Goal: Task Accomplishment & Management: Manage account settings

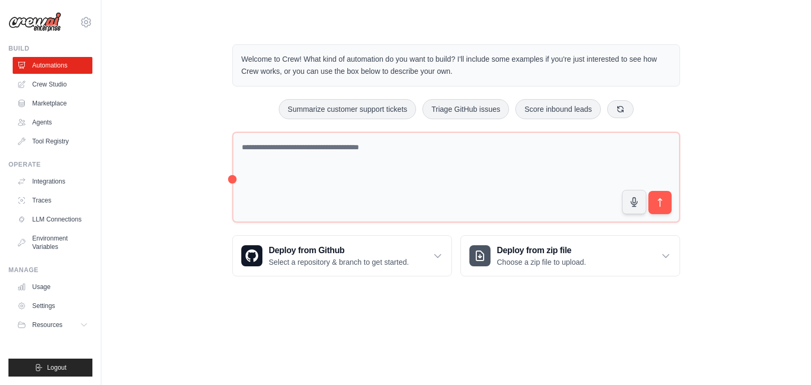
click at [194, 131] on div "Welcome to Crew! What kind of automation do you want to build? I'll include som…" at bounding box center [456, 160] width 676 height 266
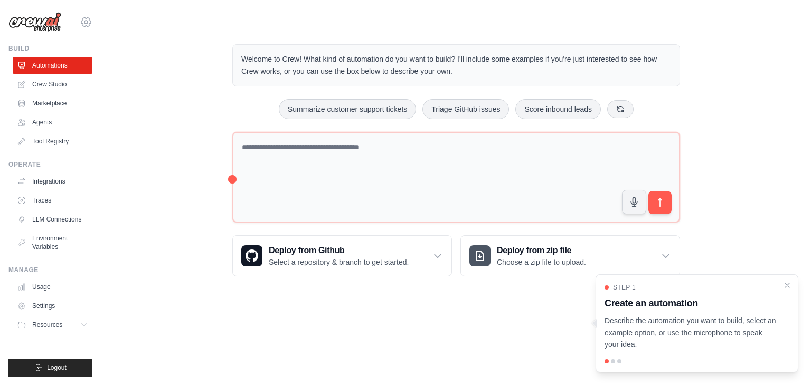
click at [87, 18] on icon at bounding box center [85, 21] width 9 height 9
click at [65, 72] on link "Settings" at bounding box center [86, 71] width 93 height 19
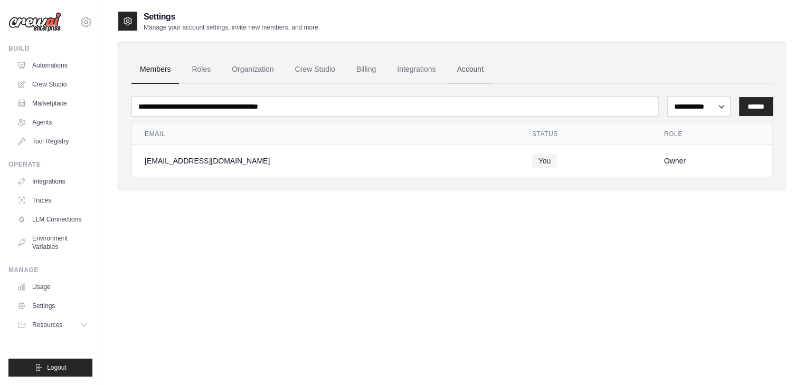
click at [479, 65] on link "Account" at bounding box center [470, 69] width 44 height 28
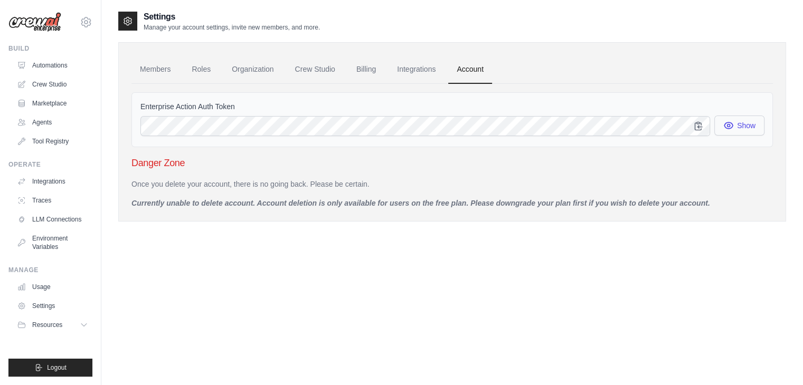
click at [734, 122] on button "Show" at bounding box center [739, 126] width 50 height 20
